Goal: Task Accomplishment & Management: Use online tool/utility

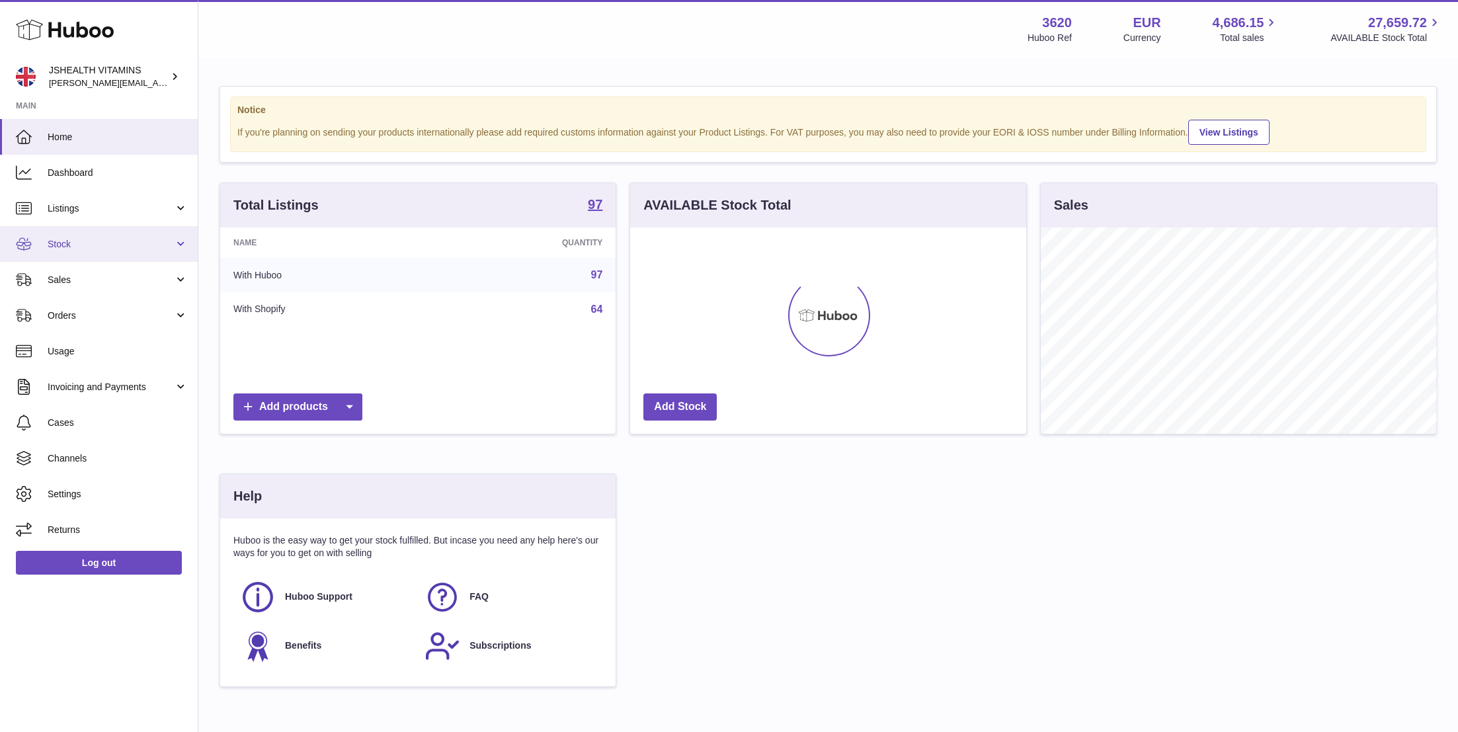
scroll to position [206, 396]
click at [96, 240] on span "Stock" at bounding box center [111, 244] width 126 height 13
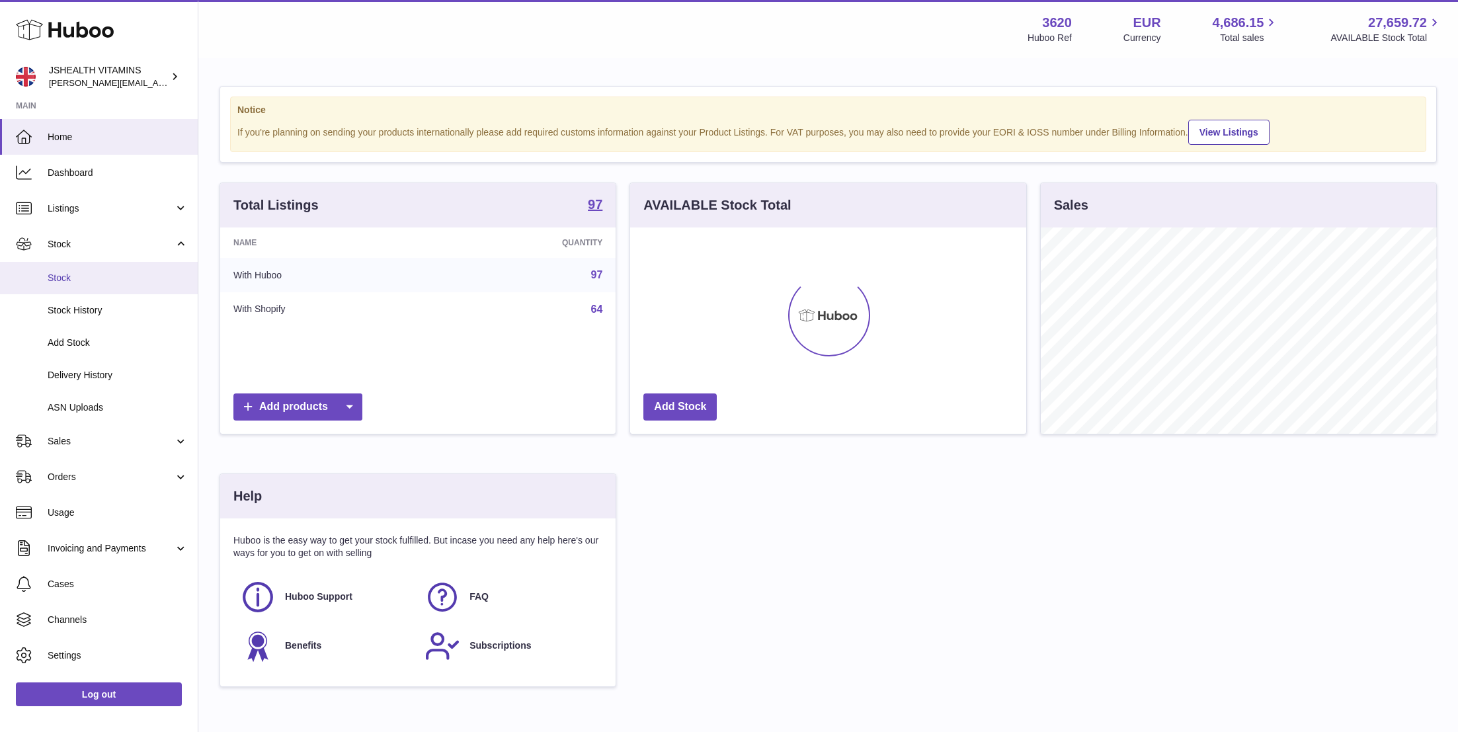
click at [91, 274] on span "Stock" at bounding box center [118, 278] width 140 height 13
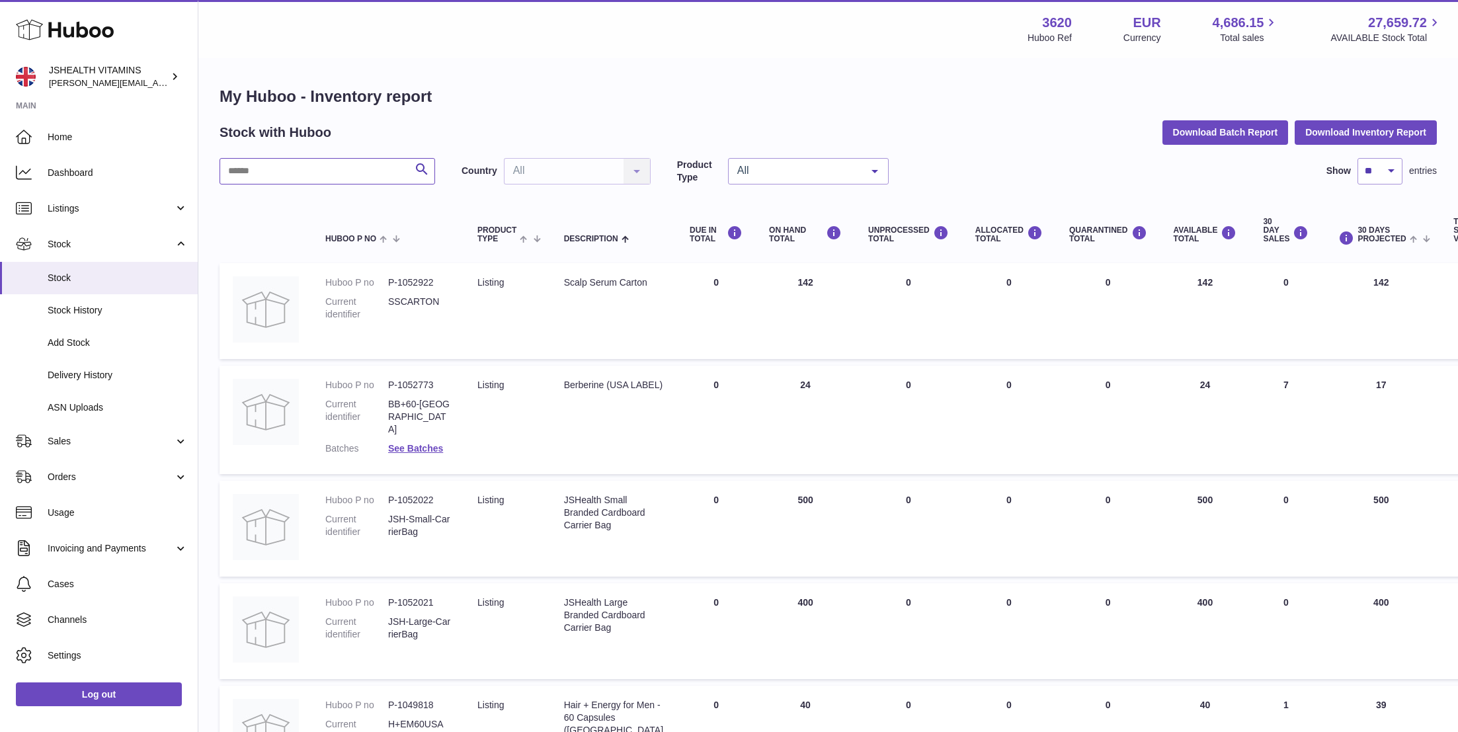
click at [297, 171] on input "text" at bounding box center [326, 171] width 215 height 26
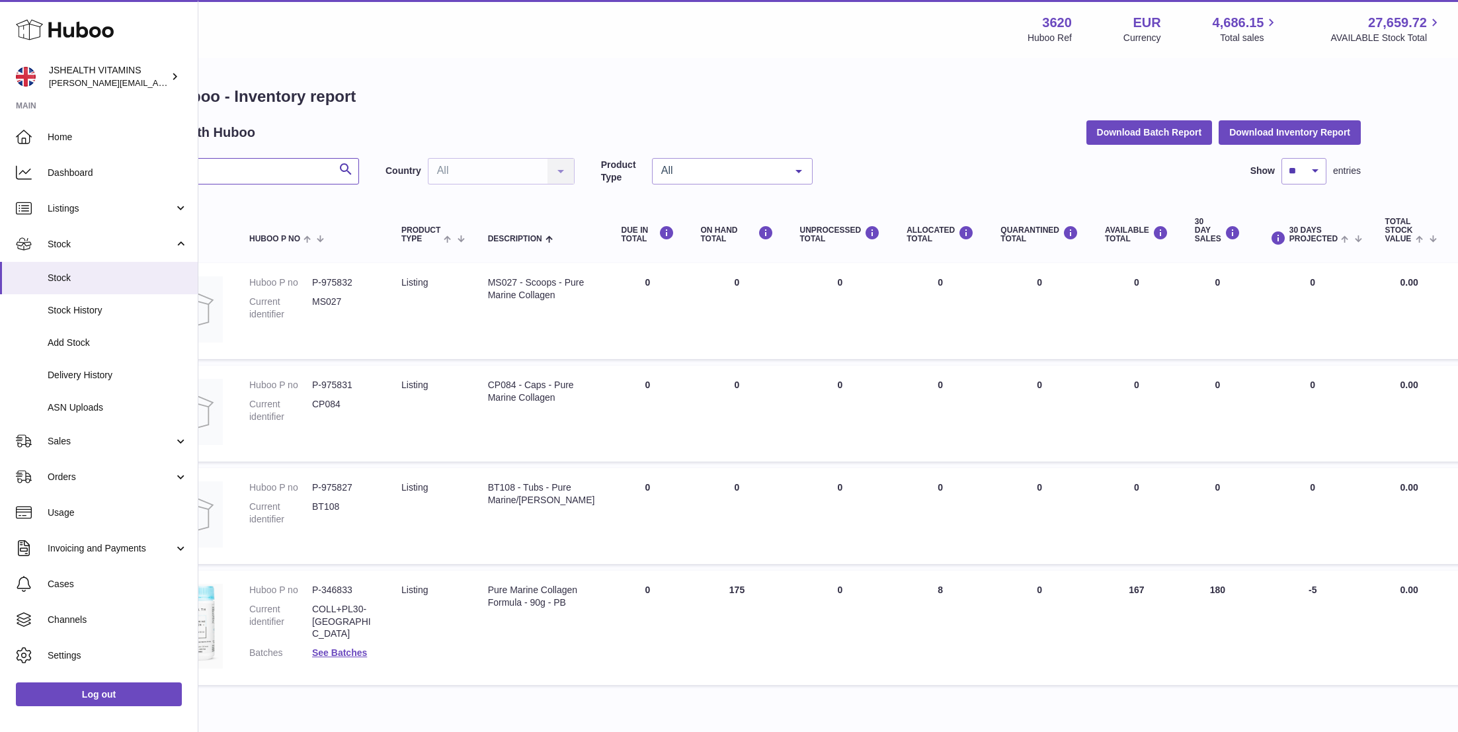
scroll to position [0, 83]
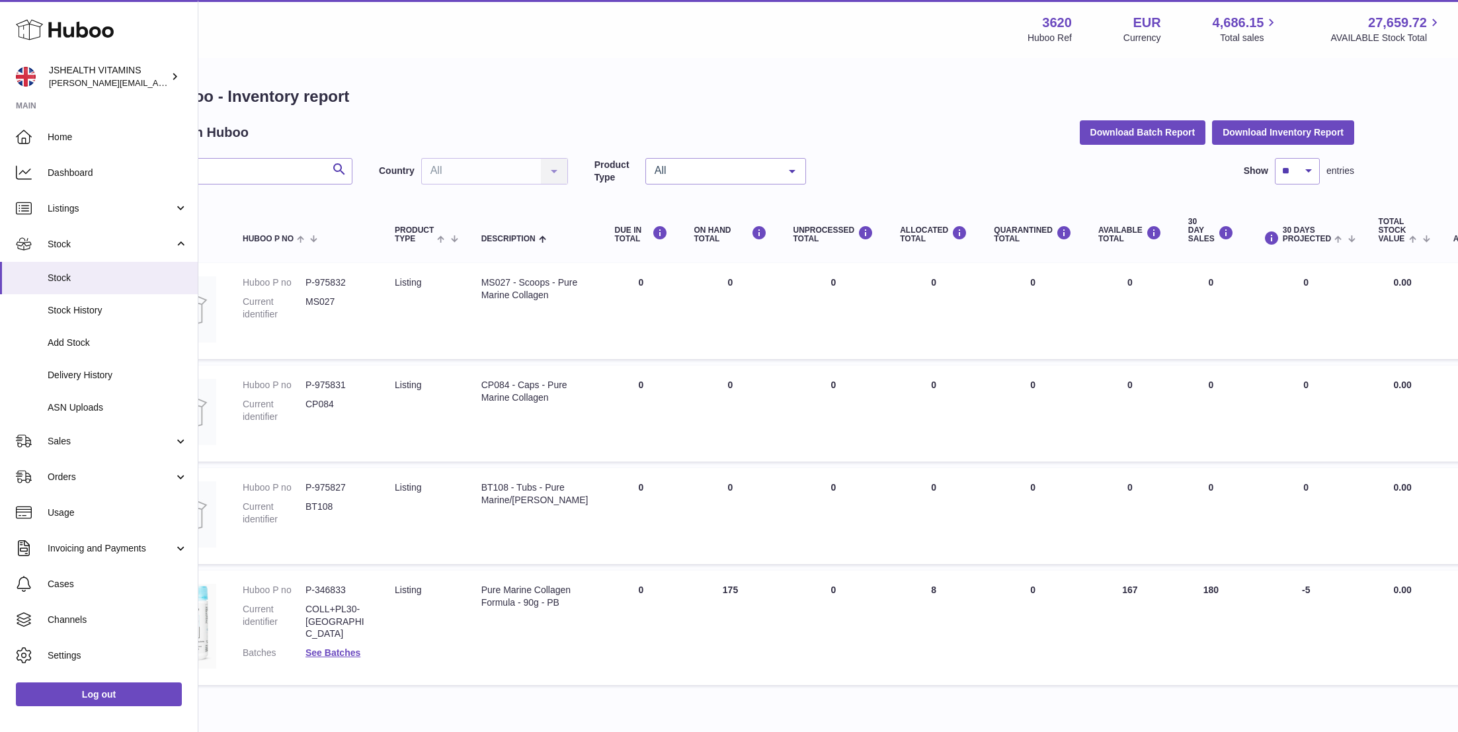
drag, startPoint x: 1107, startPoint y: 588, endPoint x: 1061, endPoint y: 587, distance: 46.3
click at [1085, 587] on td "AVAILABLE Total 167" at bounding box center [1130, 627] width 90 height 115
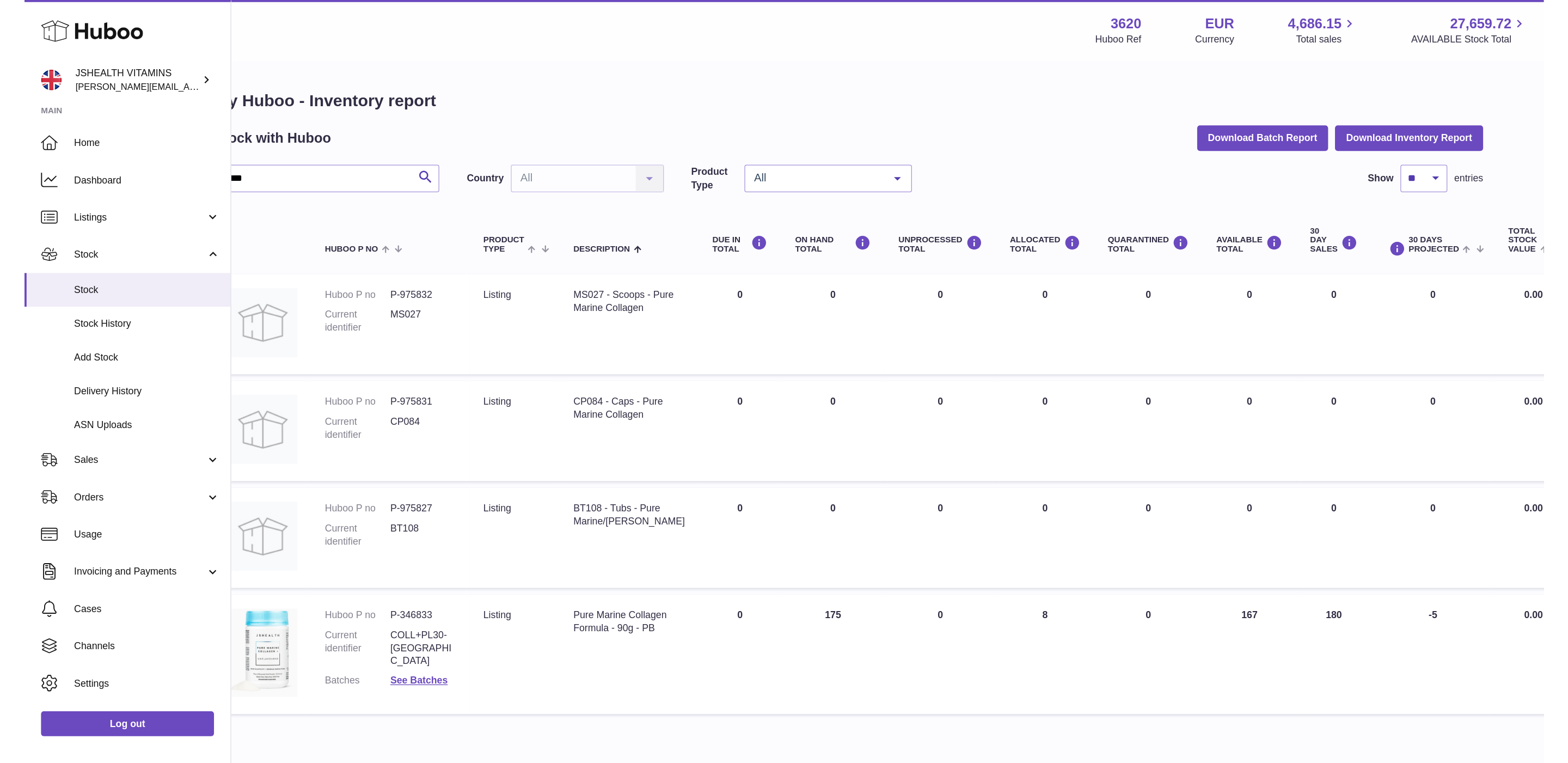
scroll to position [0, 0]
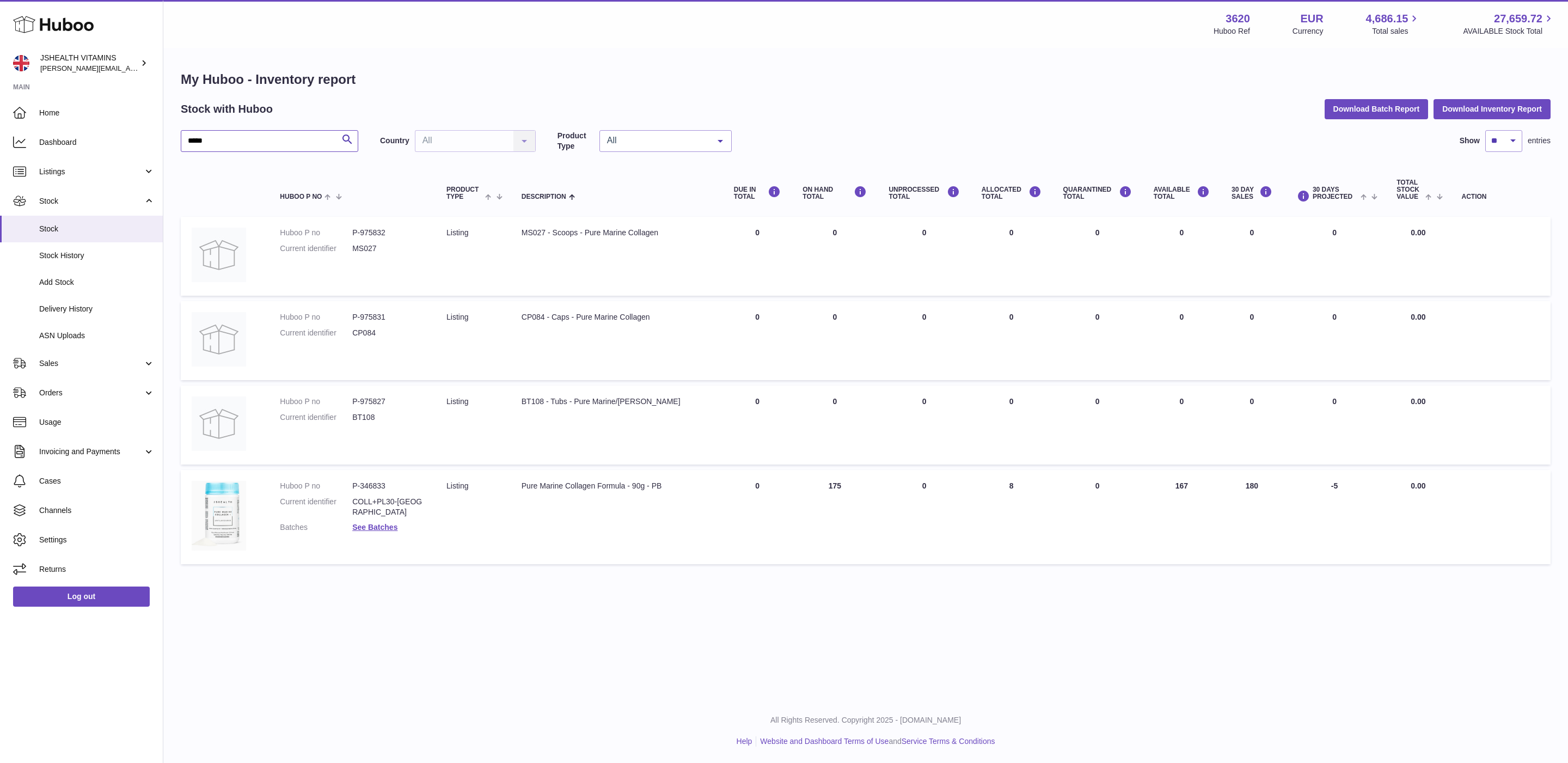
drag, startPoint x: 212, startPoint y: 141, endPoint x: 202, endPoint y: 143, distance: 10.2
click at [169, 141] on div "My Huboo - Inventory report Stock with Huboo Download Batch Report Download Inv…" at bounding box center [865, 320] width 1404 height 542
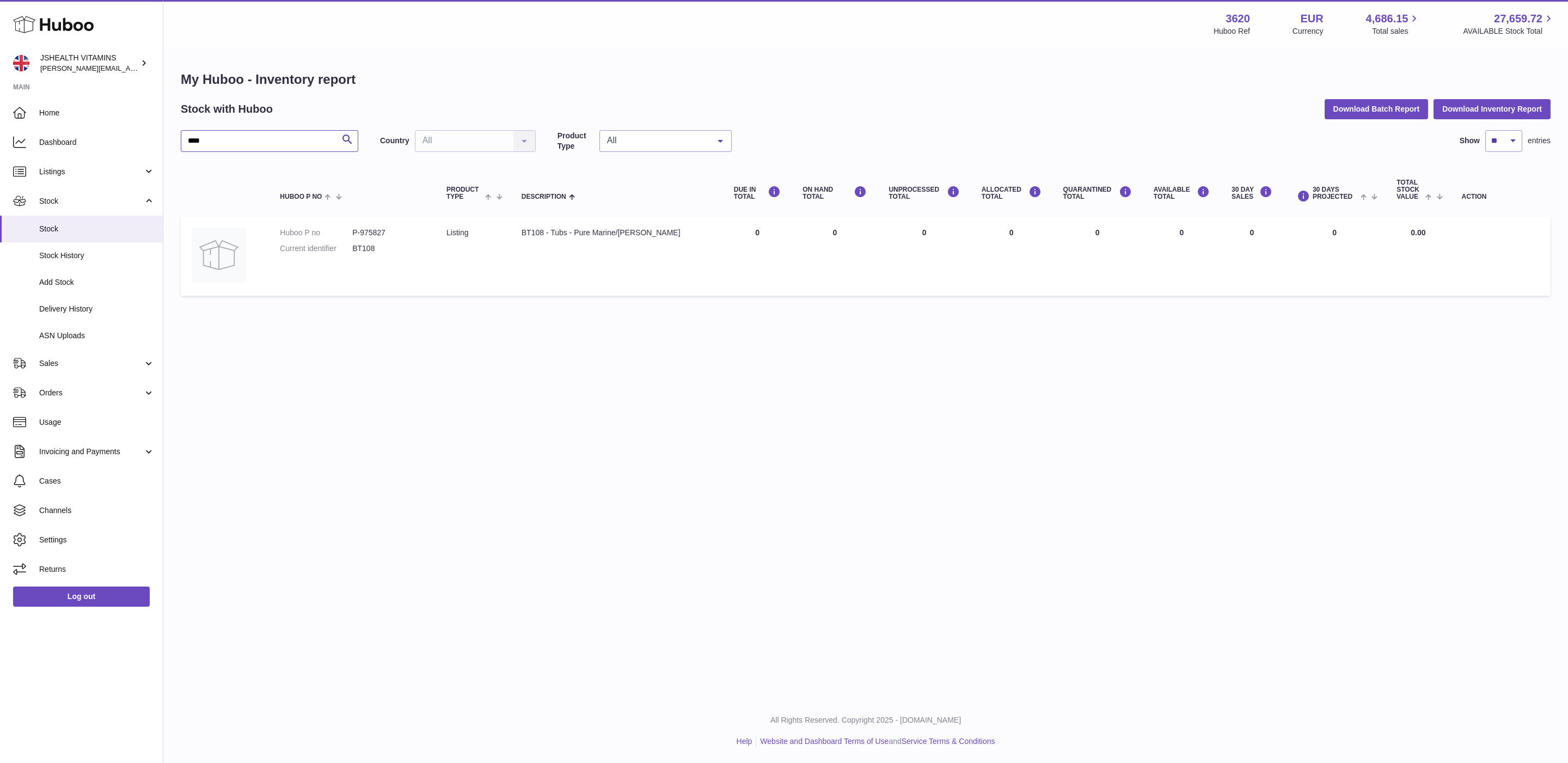
type input "****"
drag, startPoint x: 639, startPoint y: 232, endPoint x: 515, endPoint y: 231, distance: 124.0
click at [516, 232] on td "Description BT108 - Tubs - Pure Marine/[PERSON_NAME]" at bounding box center [617, 256] width 212 height 79
copy div "BT108 - Tubs - Pure Marine/[PERSON_NAME]"
